Goal: Transaction & Acquisition: Purchase product/service

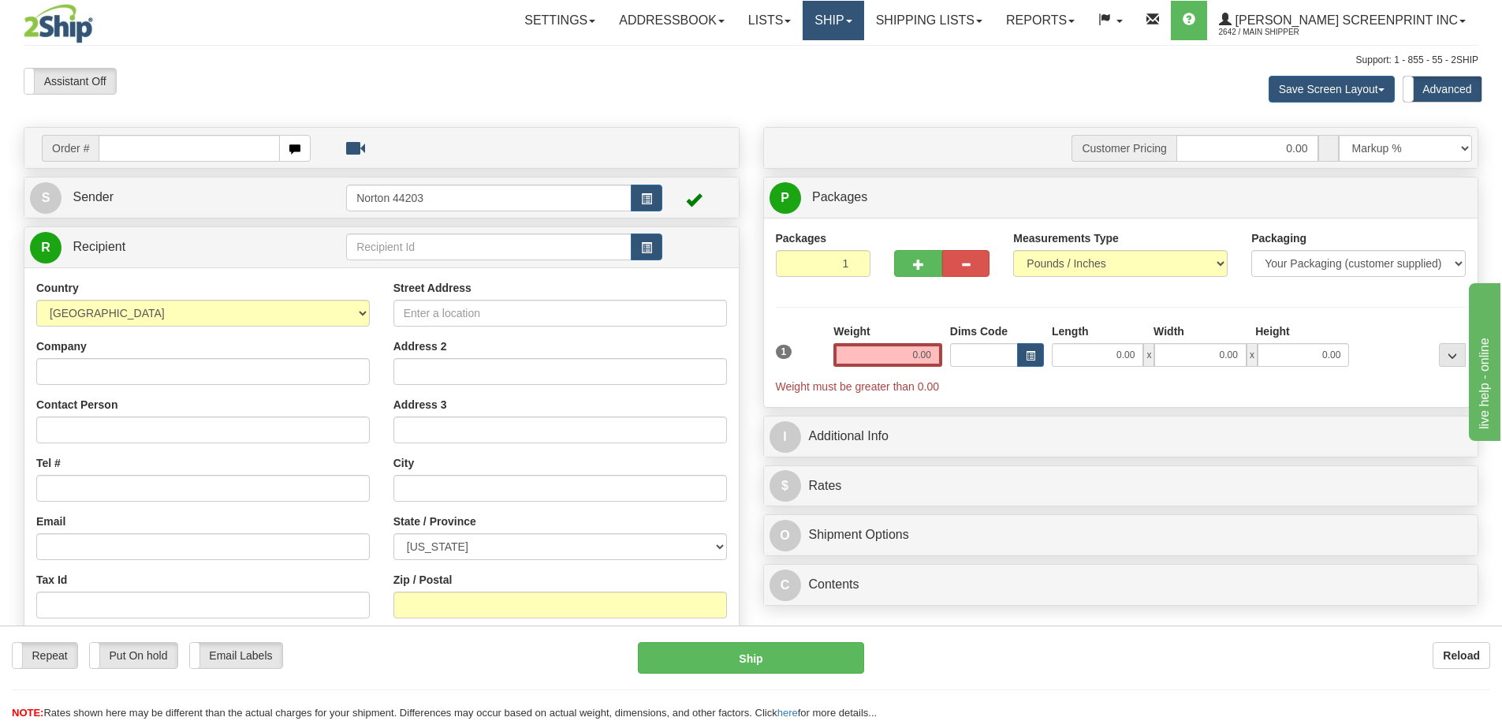
click at [863, 23] on link "Ship" at bounding box center [833, 20] width 61 height 39
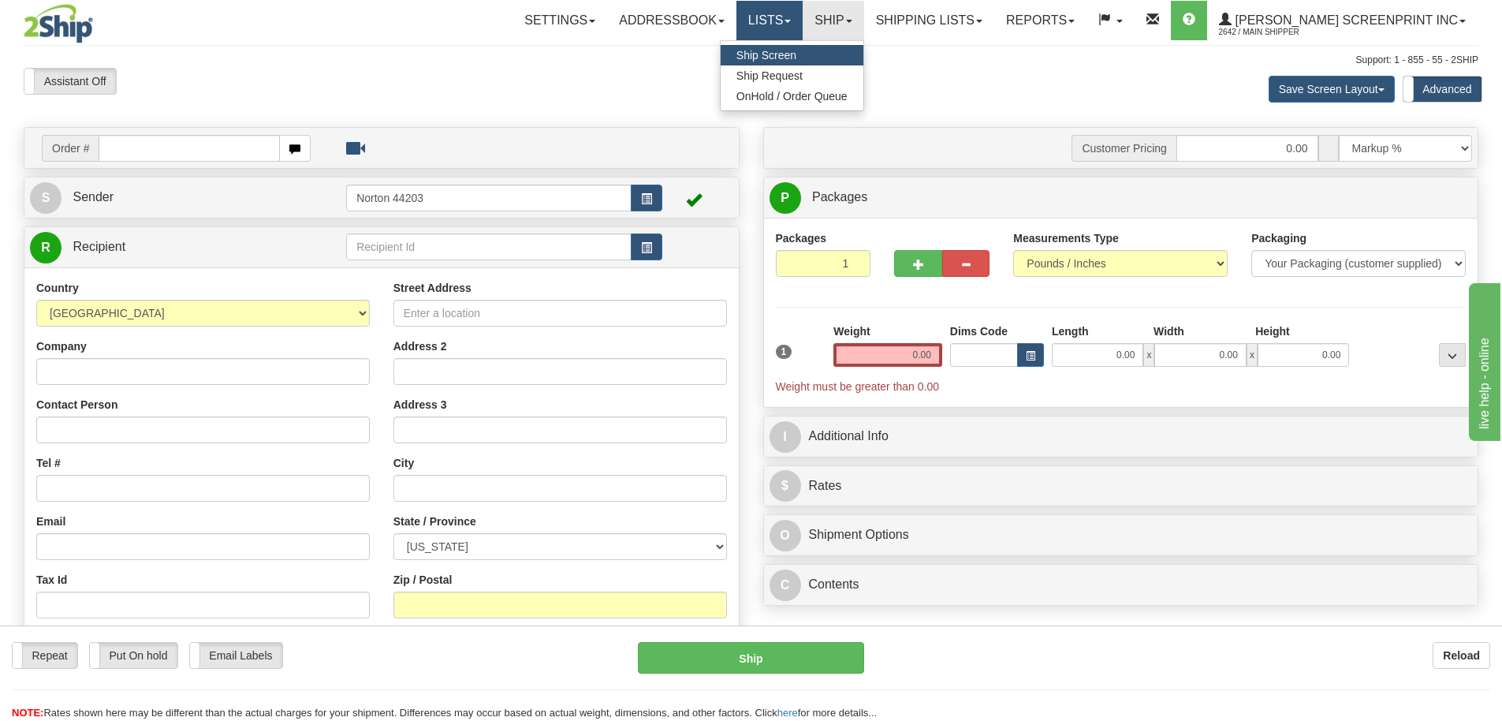
click at [803, 19] on link "Lists" at bounding box center [769, 20] width 66 height 39
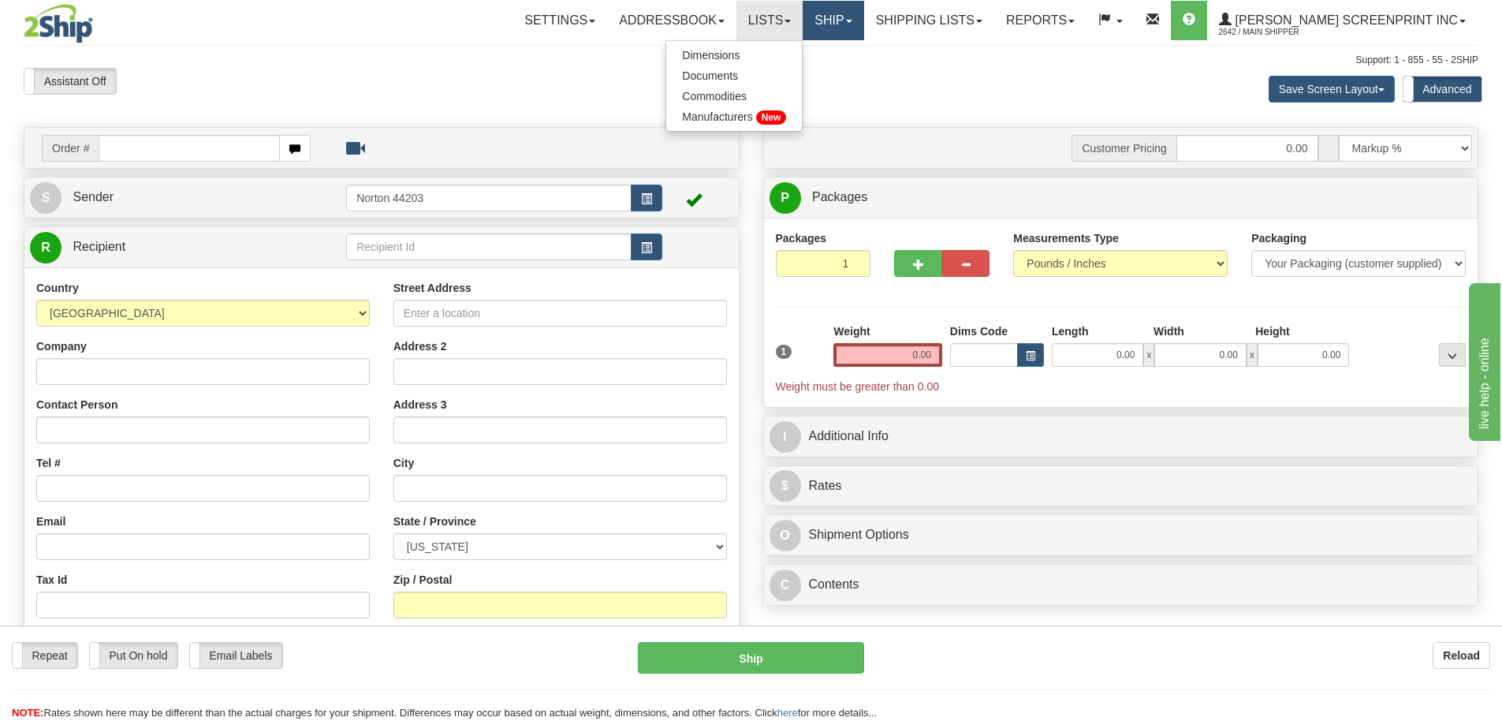
drag, startPoint x: 863, startPoint y: 20, endPoint x: 851, endPoint y: 31, distance: 15.6
click at [863, 20] on link "Ship" at bounding box center [833, 20] width 61 height 39
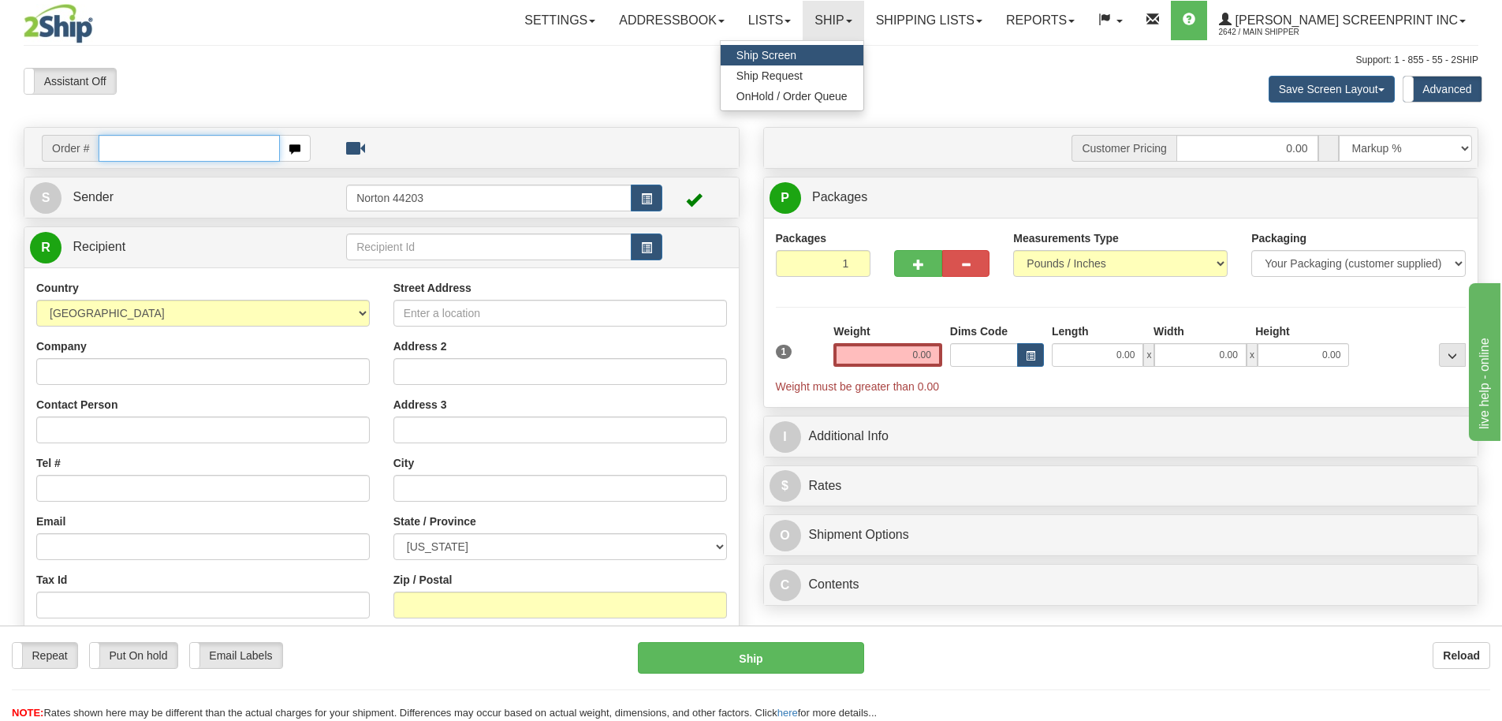
click at [140, 152] on input "text" at bounding box center [189, 148] width 181 height 27
paste input "31768152"
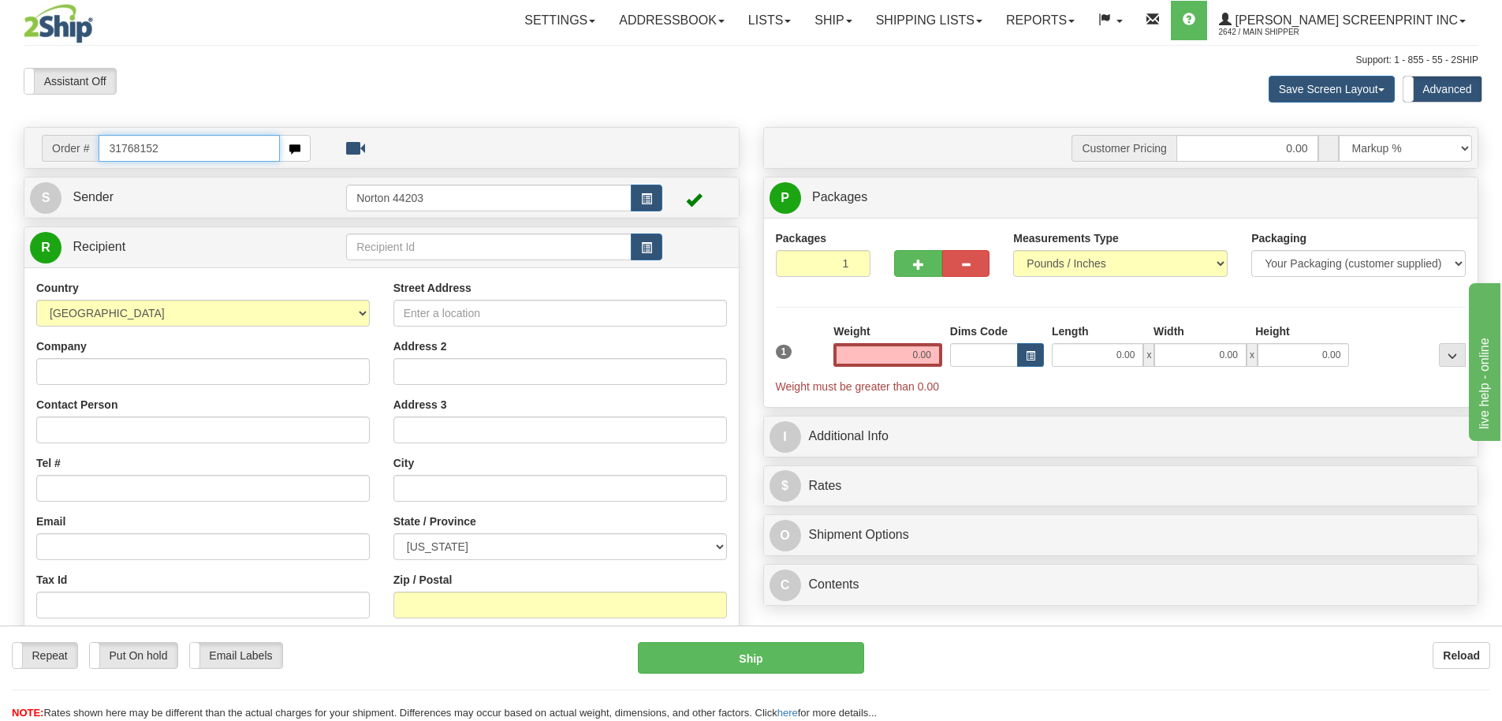
type input "31768152"
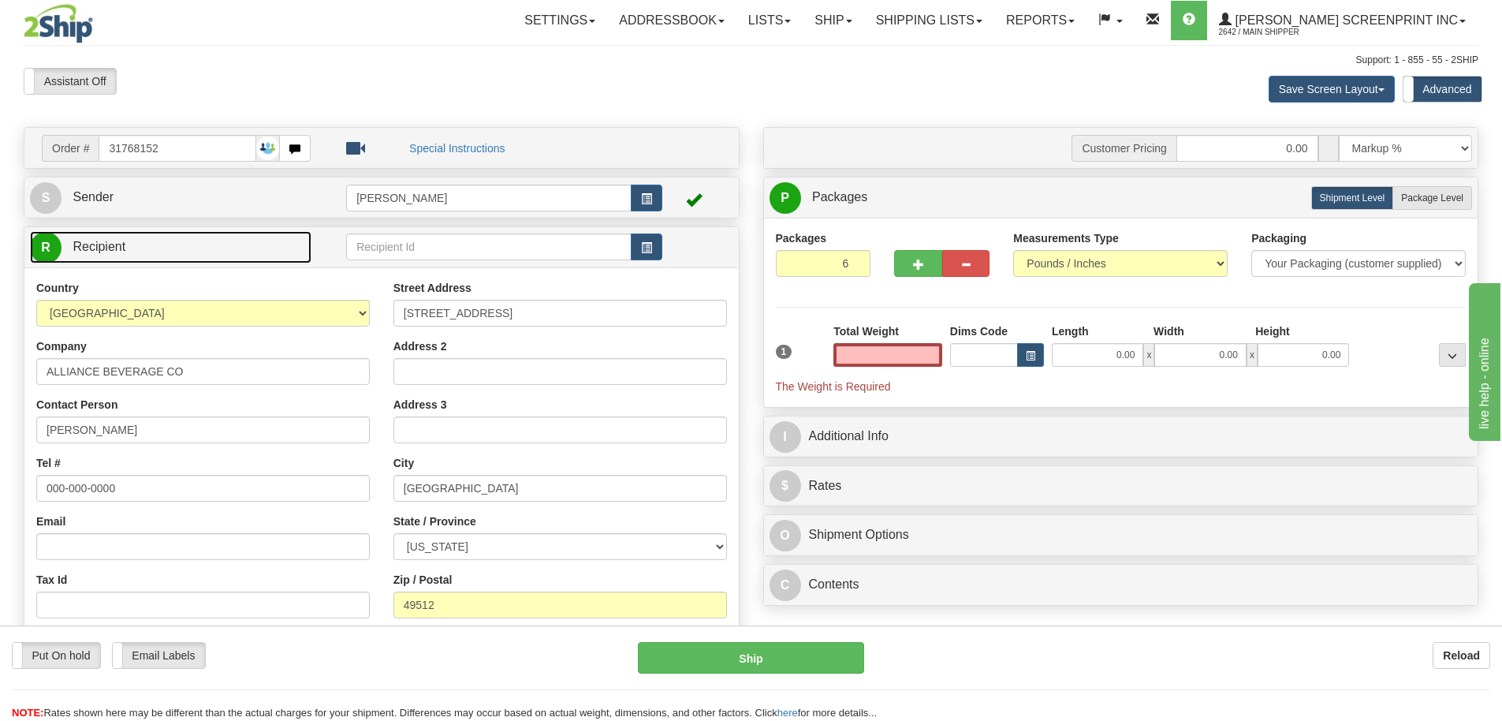
type input "0.00"
click at [231, 244] on link "R Recipient" at bounding box center [170, 247] width 281 height 32
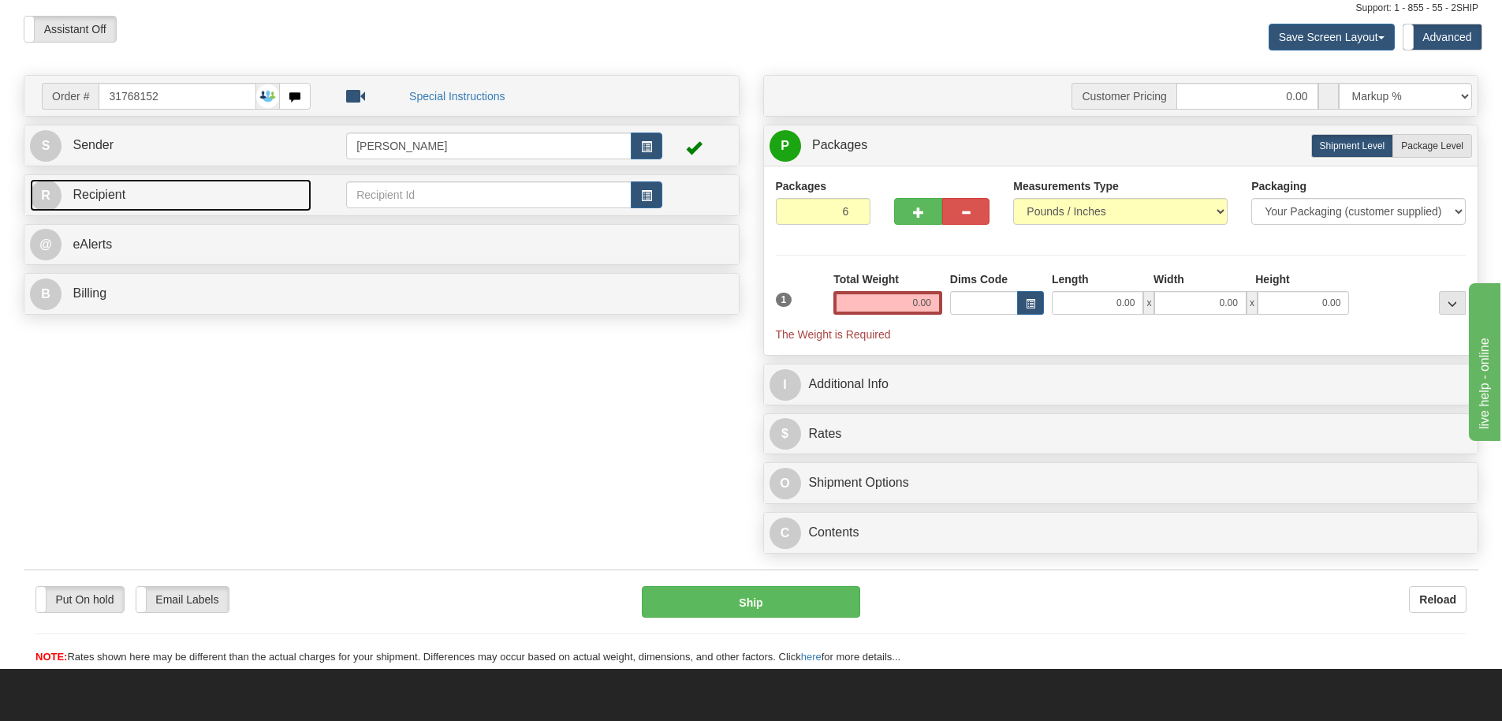
scroll to position [99, 0]
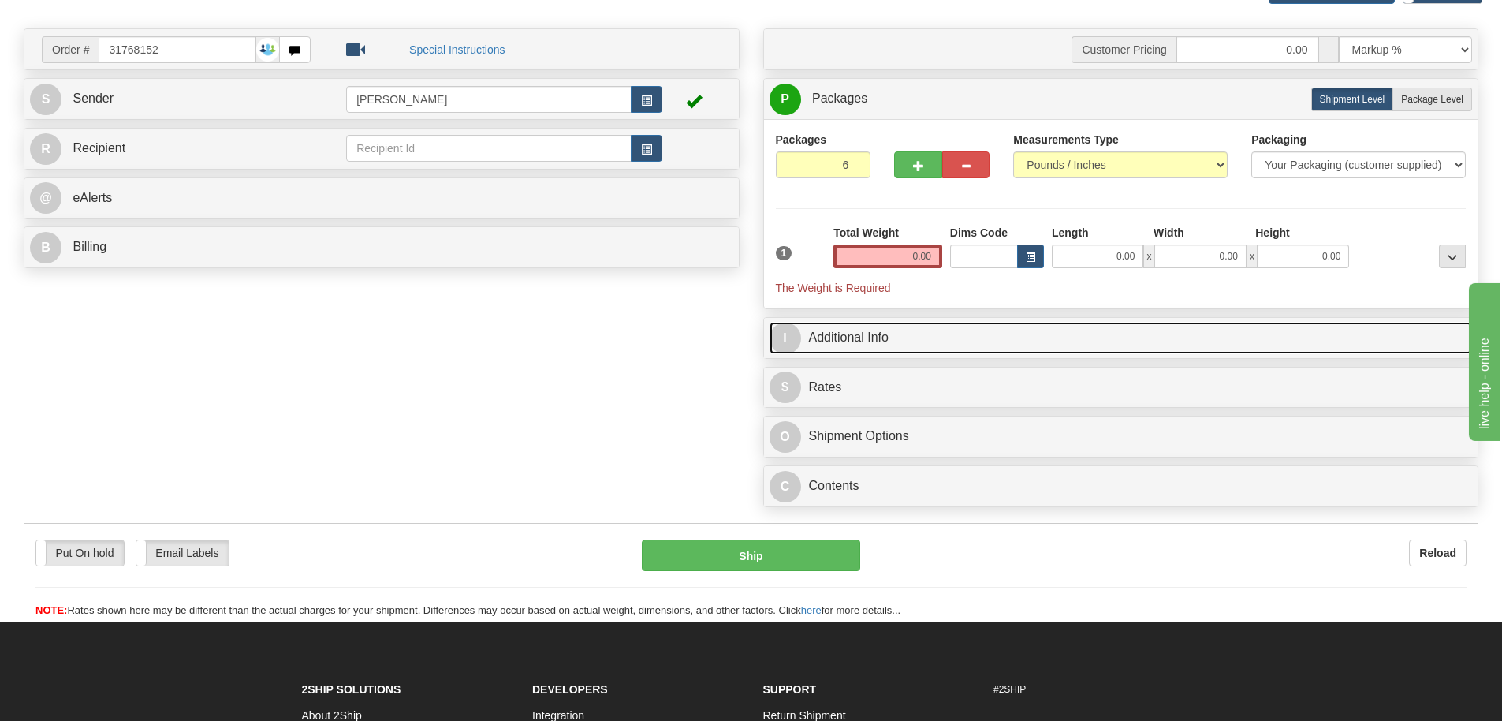
click at [995, 345] on link "I Additional Info" at bounding box center [1120, 338] width 703 height 32
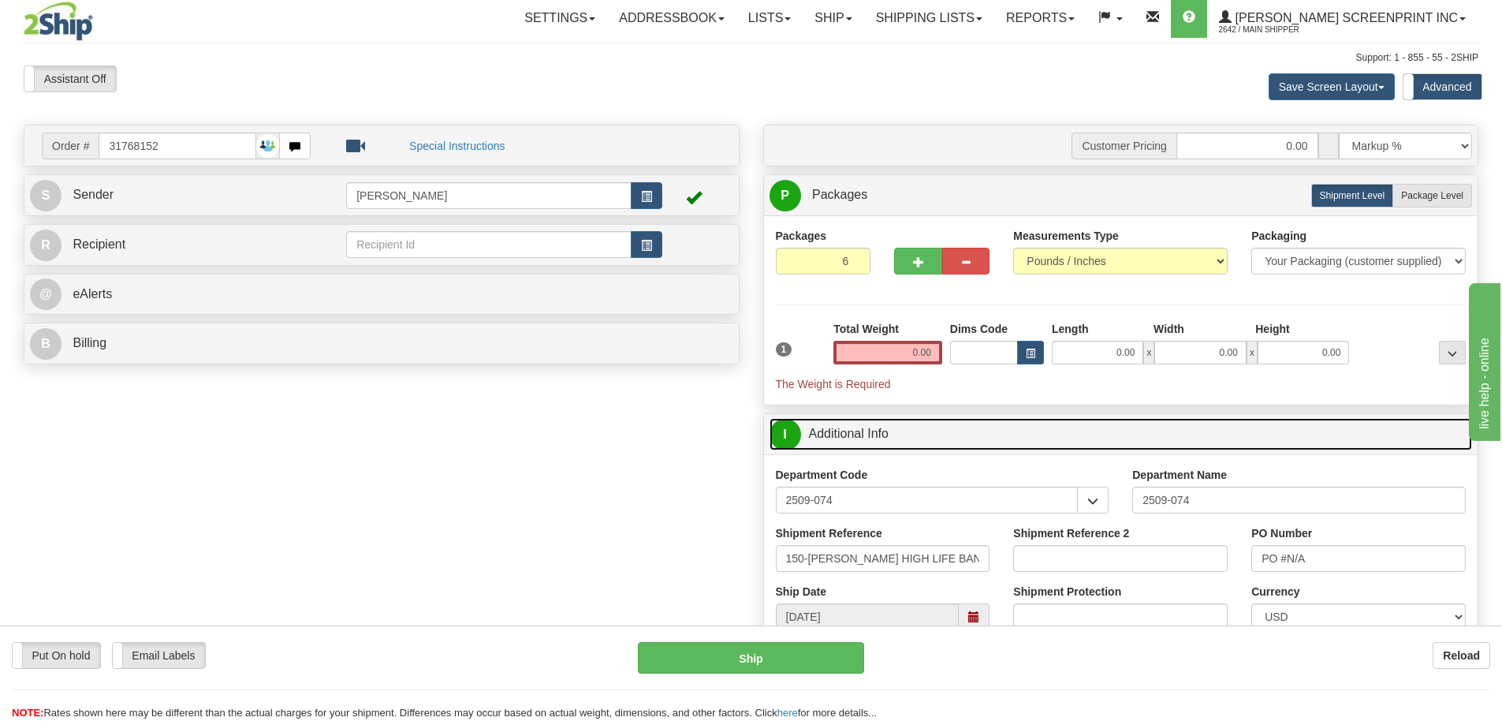
scroll to position [0, 0]
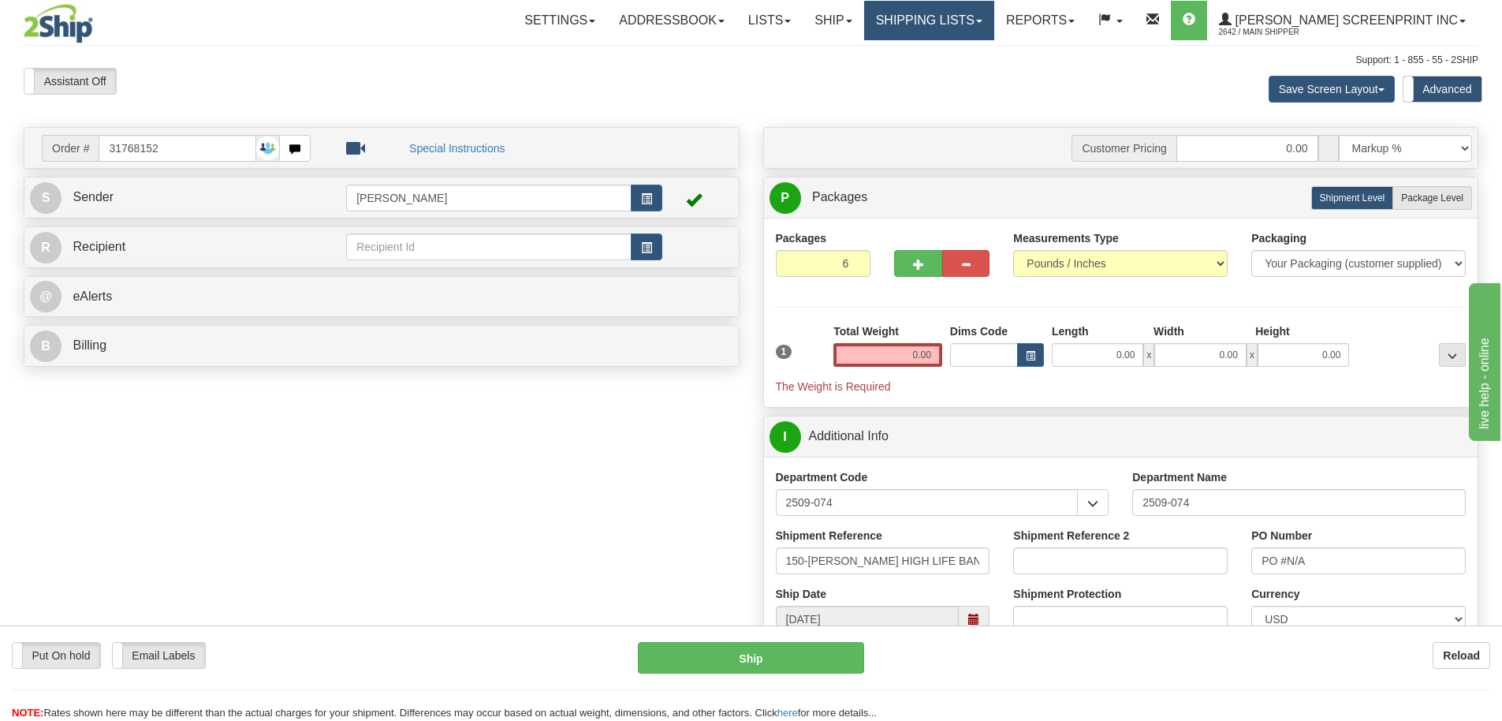
click at [947, 32] on link "Shipping lists" at bounding box center [929, 20] width 130 height 39
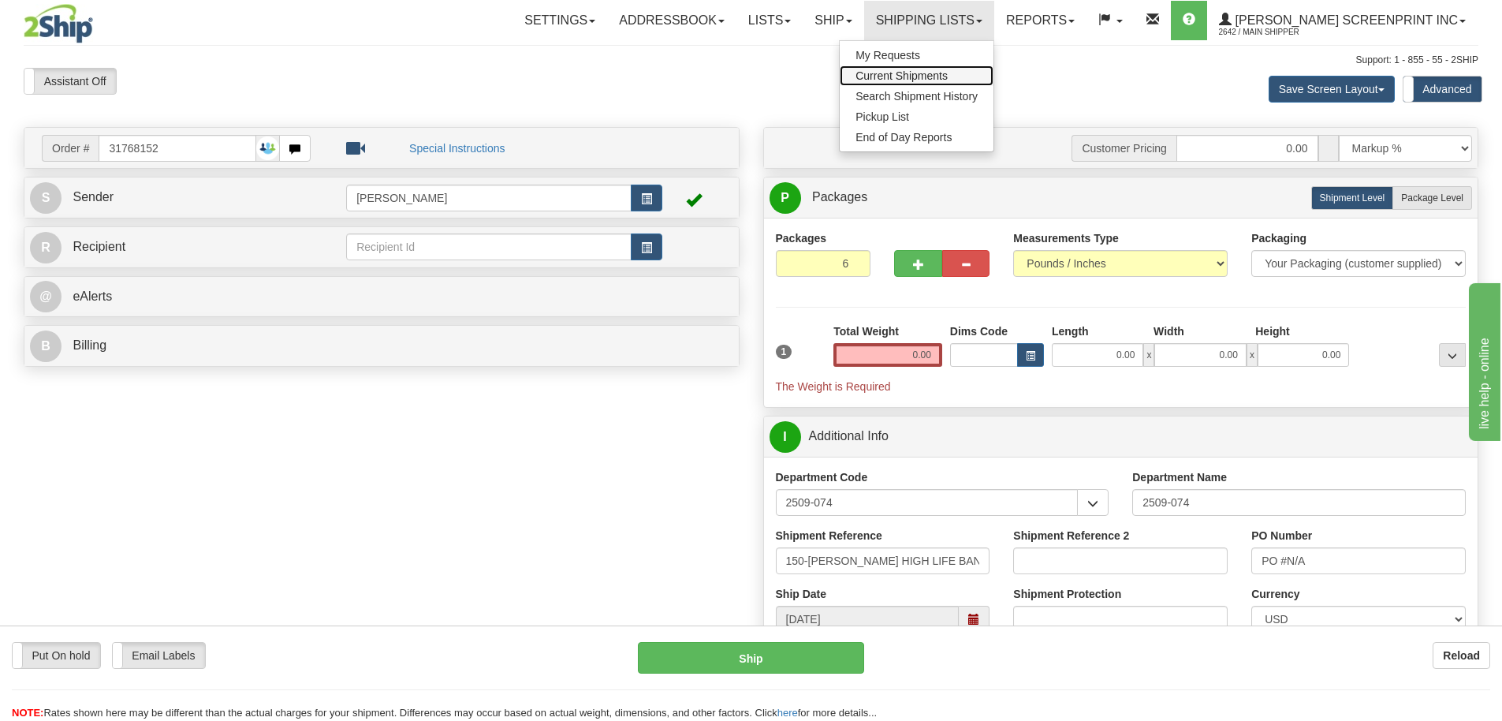
click at [933, 75] on span "Current Shipments" at bounding box center [901, 75] width 92 height 13
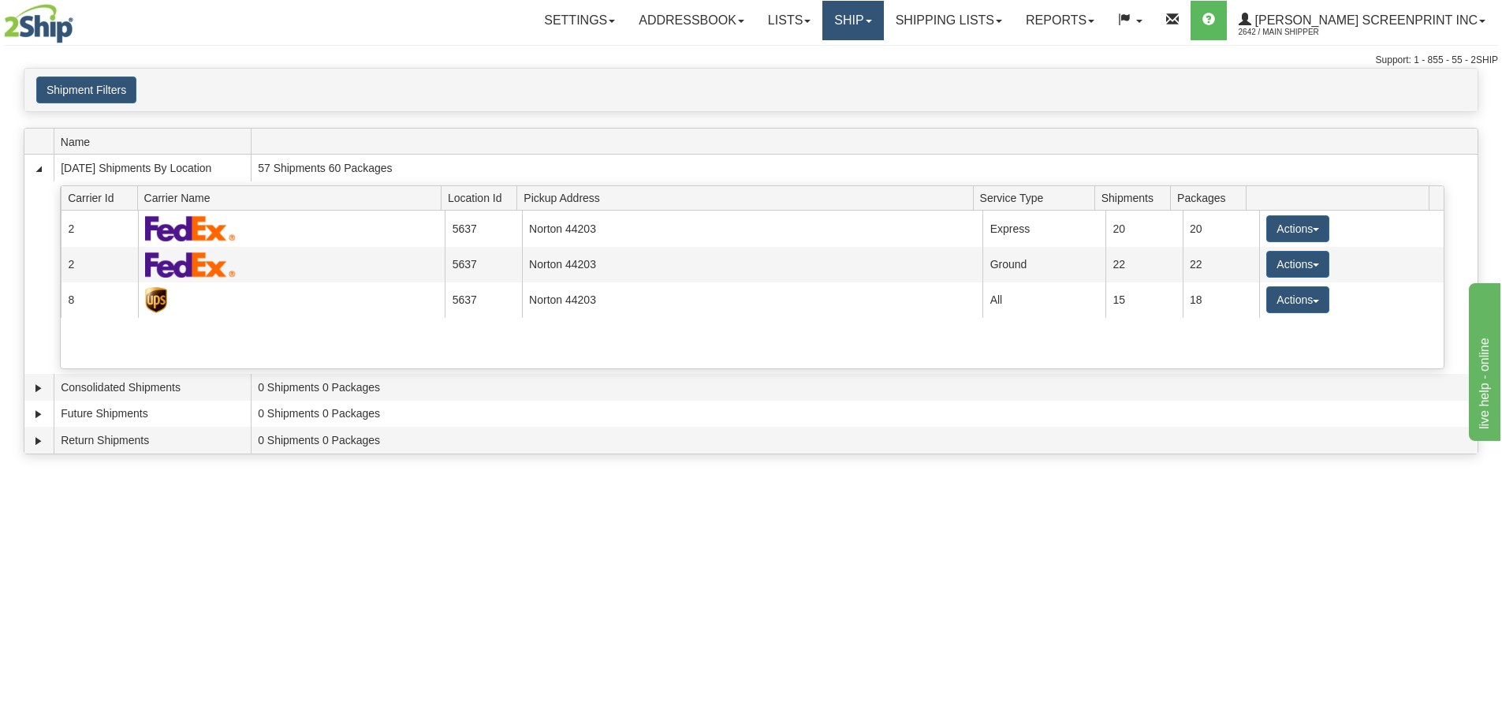
click at [874, 31] on link "Ship" at bounding box center [852, 20] width 61 height 39
click at [817, 74] on span "Ship Request" at bounding box center [789, 75] width 66 height 13
